Goal: Task Accomplishment & Management: Use online tool/utility

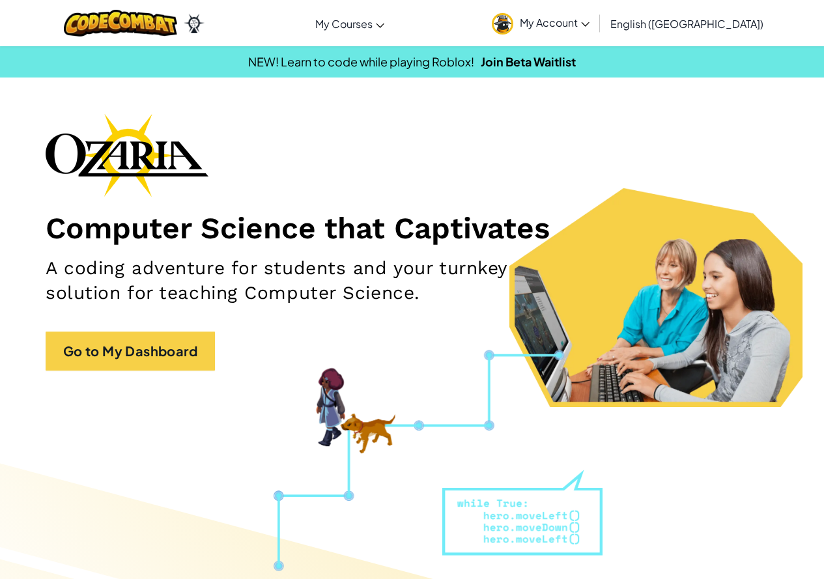
drag, startPoint x: 0, startPoint y: 0, endPoint x: 709, endPoint y: 428, distance: 828.0
drag, startPoint x: 109, startPoint y: 349, endPoint x: 297, endPoint y: 376, distance: 189.4
click at [300, 372] on div "Computer Science that Captivates A coding adventure for students and your turnk…" at bounding box center [412, 248] width 733 height 270
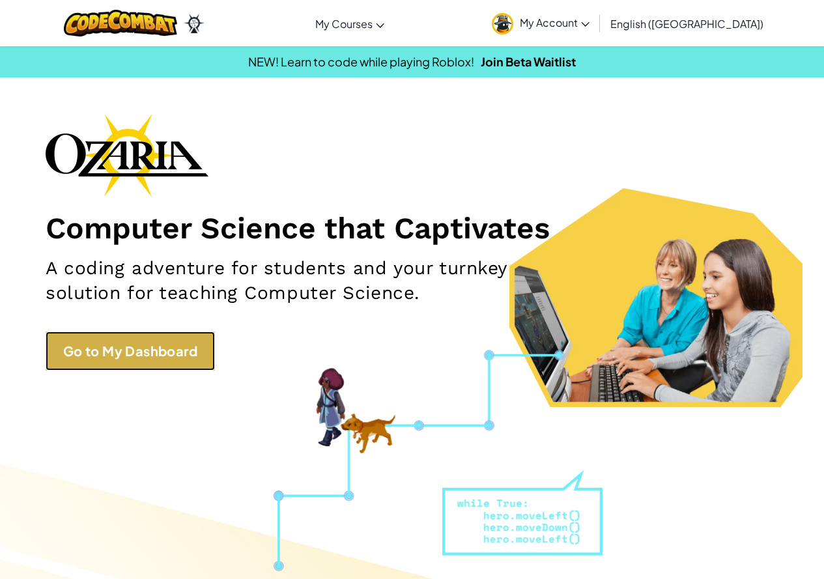
click at [184, 339] on link "Go to My Dashboard" at bounding box center [130, 350] width 169 height 39
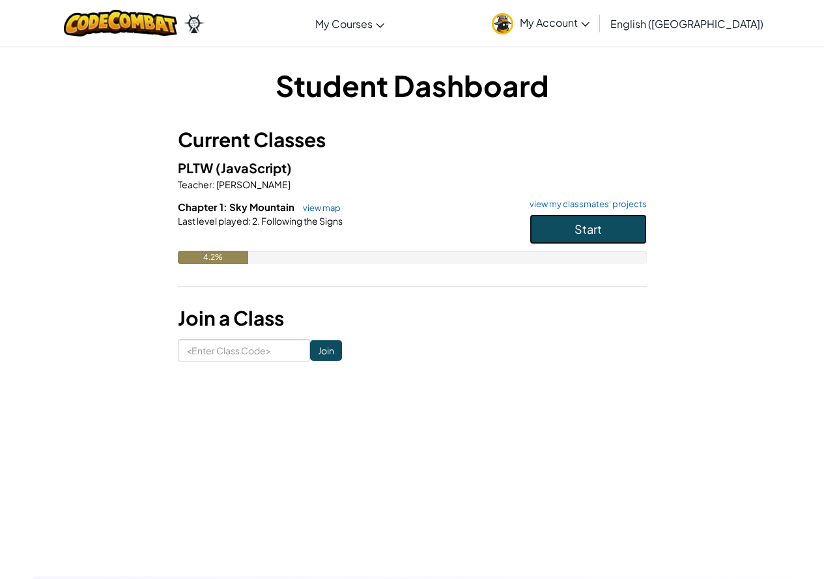
click at [581, 227] on span "Start" at bounding box center [587, 228] width 27 height 15
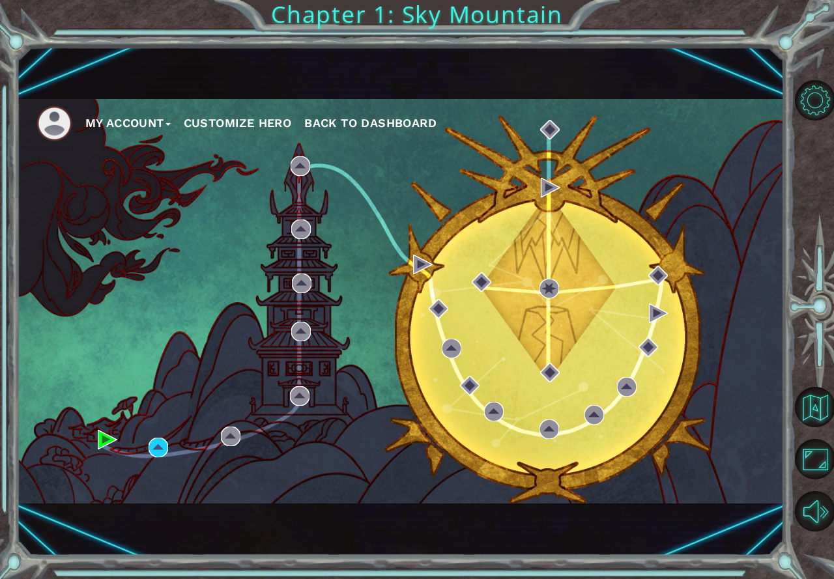
click at [147, 445] on div "My Account Customize Hero Back to Dashboard" at bounding box center [400, 301] width 767 height 404
click at [156, 442] on img at bounding box center [158, 448] width 20 height 20
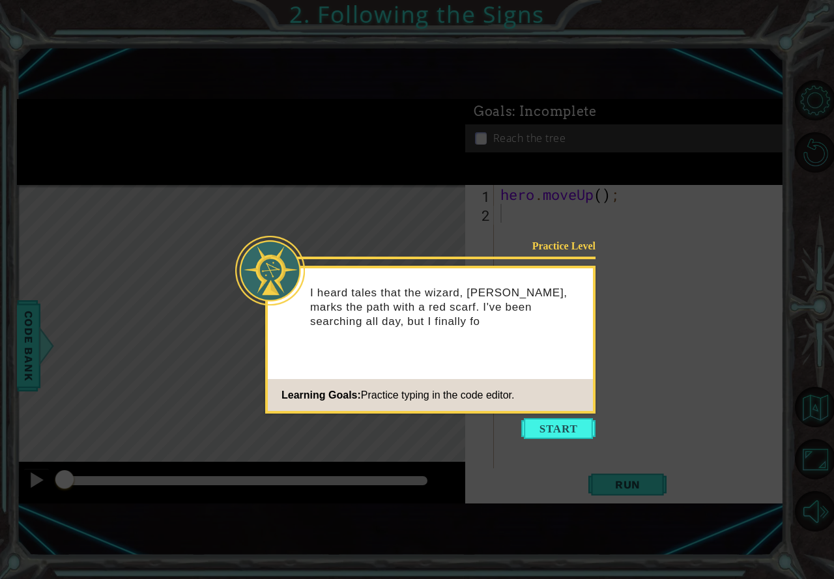
drag, startPoint x: 562, startPoint y: 420, endPoint x: 555, endPoint y: 446, distance: 26.9
click at [555, 446] on icon at bounding box center [417, 289] width 834 height 579
click at [553, 435] on button "Start" at bounding box center [558, 428] width 74 height 21
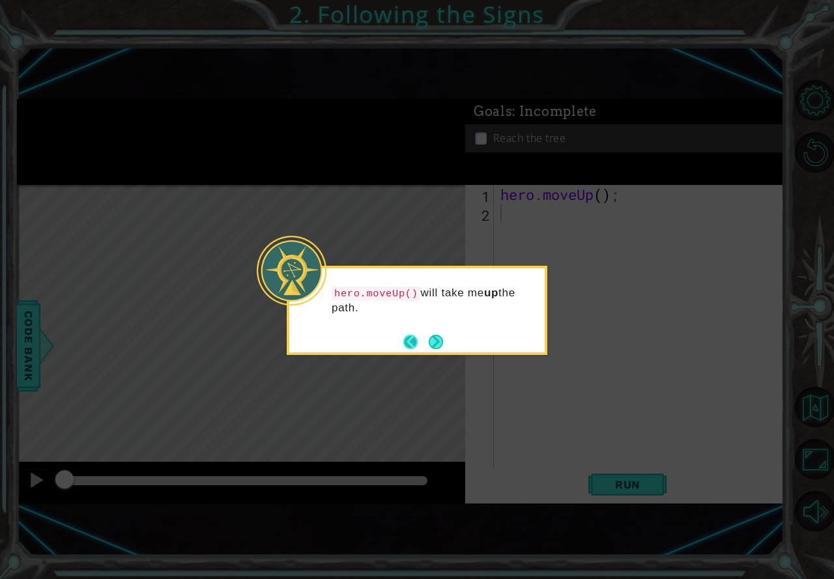
click at [415, 338] on button "Back" at bounding box center [415, 342] width 25 height 14
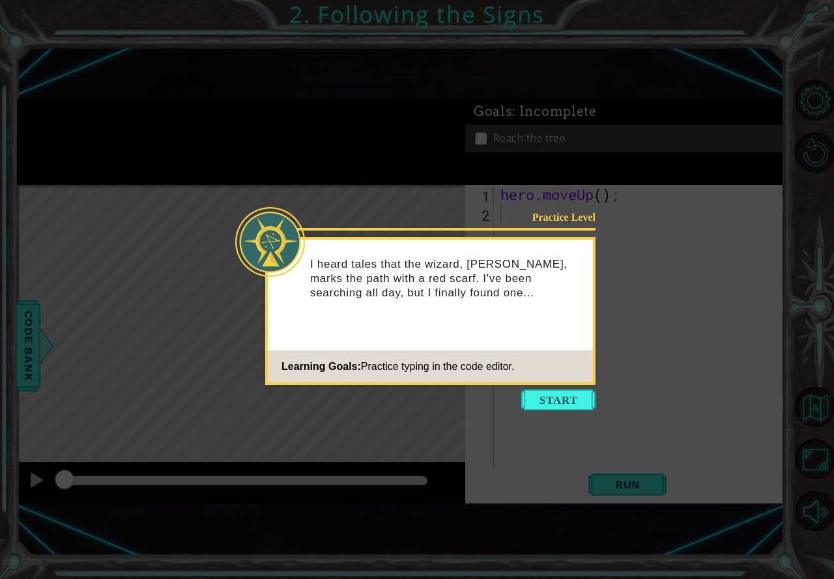
click at [583, 414] on icon at bounding box center [417, 289] width 834 height 579
drag, startPoint x: 578, startPoint y: 406, endPoint x: 583, endPoint y: 399, distance: 8.9
click at [582, 402] on button "Start" at bounding box center [558, 399] width 74 height 21
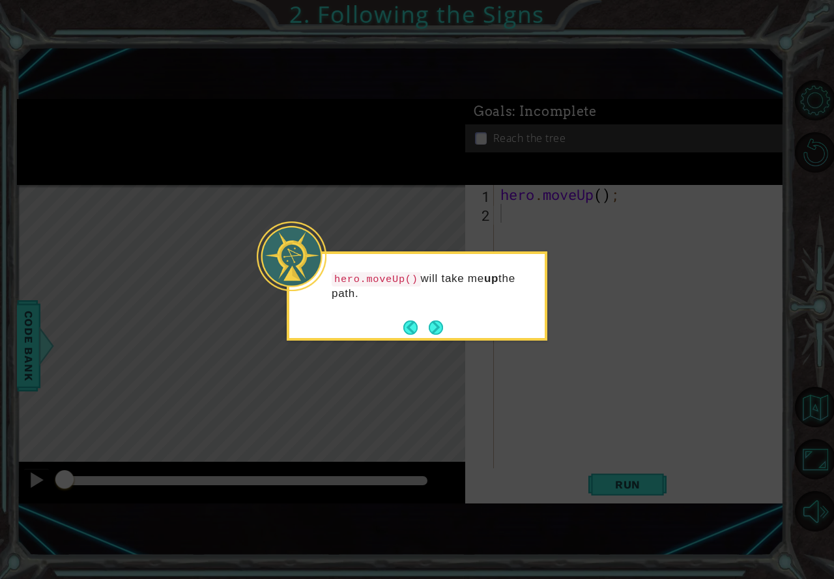
click at [442, 328] on button "Next" at bounding box center [435, 327] width 15 height 15
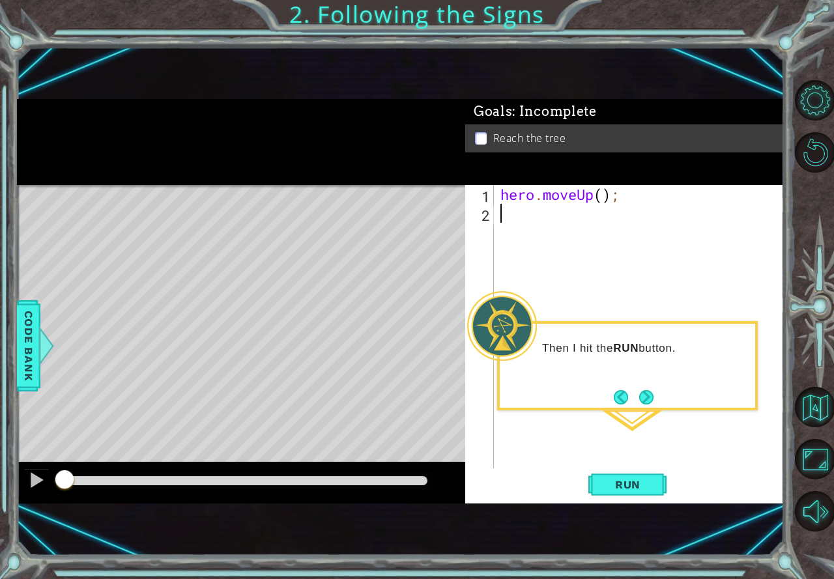
click at [639, 385] on div "Then I hit the RUN button." at bounding box center [627, 365] width 260 height 89
click at [645, 391] on button "Next" at bounding box center [646, 397] width 14 height 14
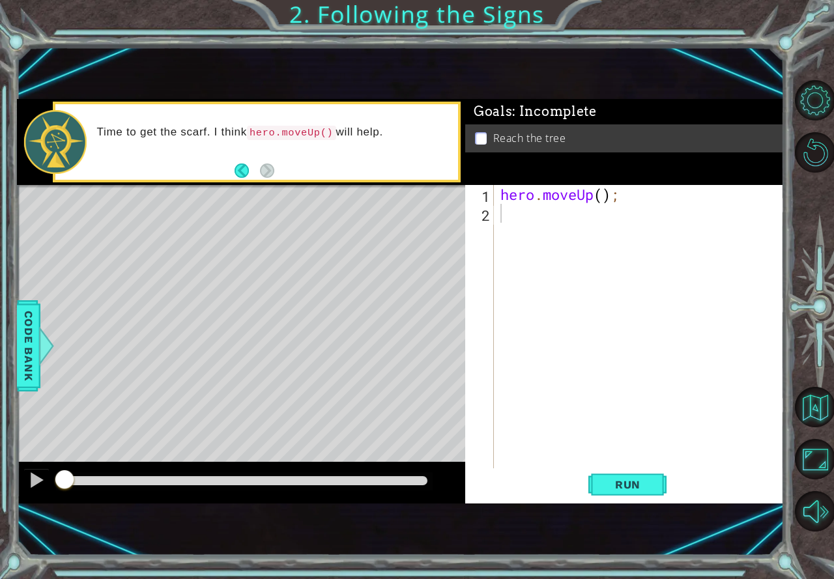
drag, startPoint x: 258, startPoint y: 169, endPoint x: 201, endPoint y: 182, distance: 58.8
click at [201, 182] on div "Time to get the scarf. I think hero.moveUp() will help." at bounding box center [241, 142] width 448 height 86
click at [236, 163] on button "Back" at bounding box center [246, 170] width 25 height 14
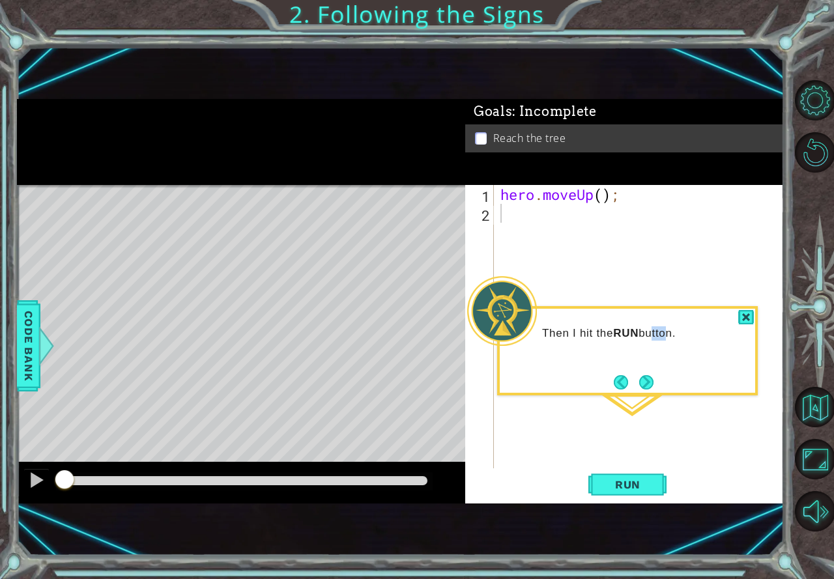
drag, startPoint x: 655, startPoint y: 375, endPoint x: 666, endPoint y: 372, distance: 11.4
click at [666, 372] on div "Then I hit the RUN button." at bounding box center [627, 350] width 260 height 89
click at [651, 374] on button "Next" at bounding box center [647, 382] width 18 height 18
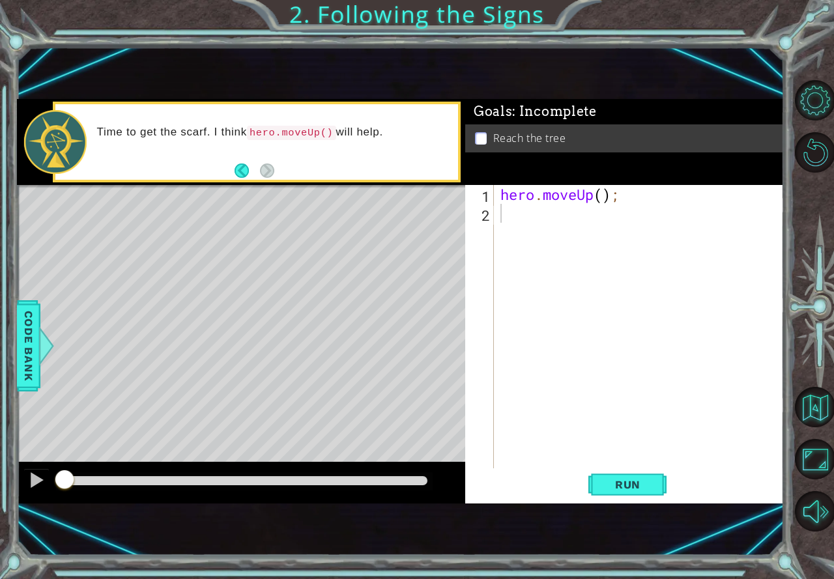
drag, startPoint x: 244, startPoint y: 175, endPoint x: 510, endPoint y: 285, distance: 287.6
click at [510, 283] on div "hero . moveUp ( ) ;" at bounding box center [642, 345] width 289 height 321
click at [242, 171] on button "Back" at bounding box center [246, 170] width 25 height 14
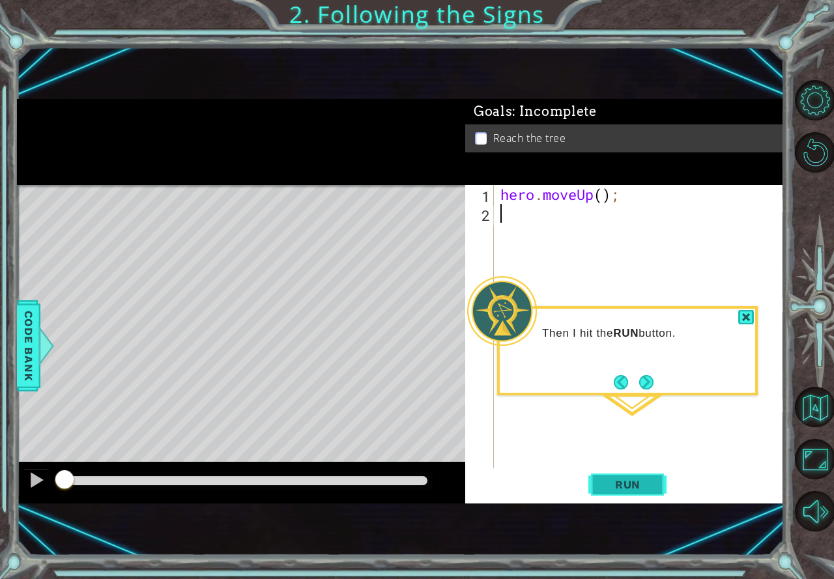
click at [621, 481] on span "Run" at bounding box center [627, 484] width 51 height 13
